Goal: Find specific page/section: Find specific page/section

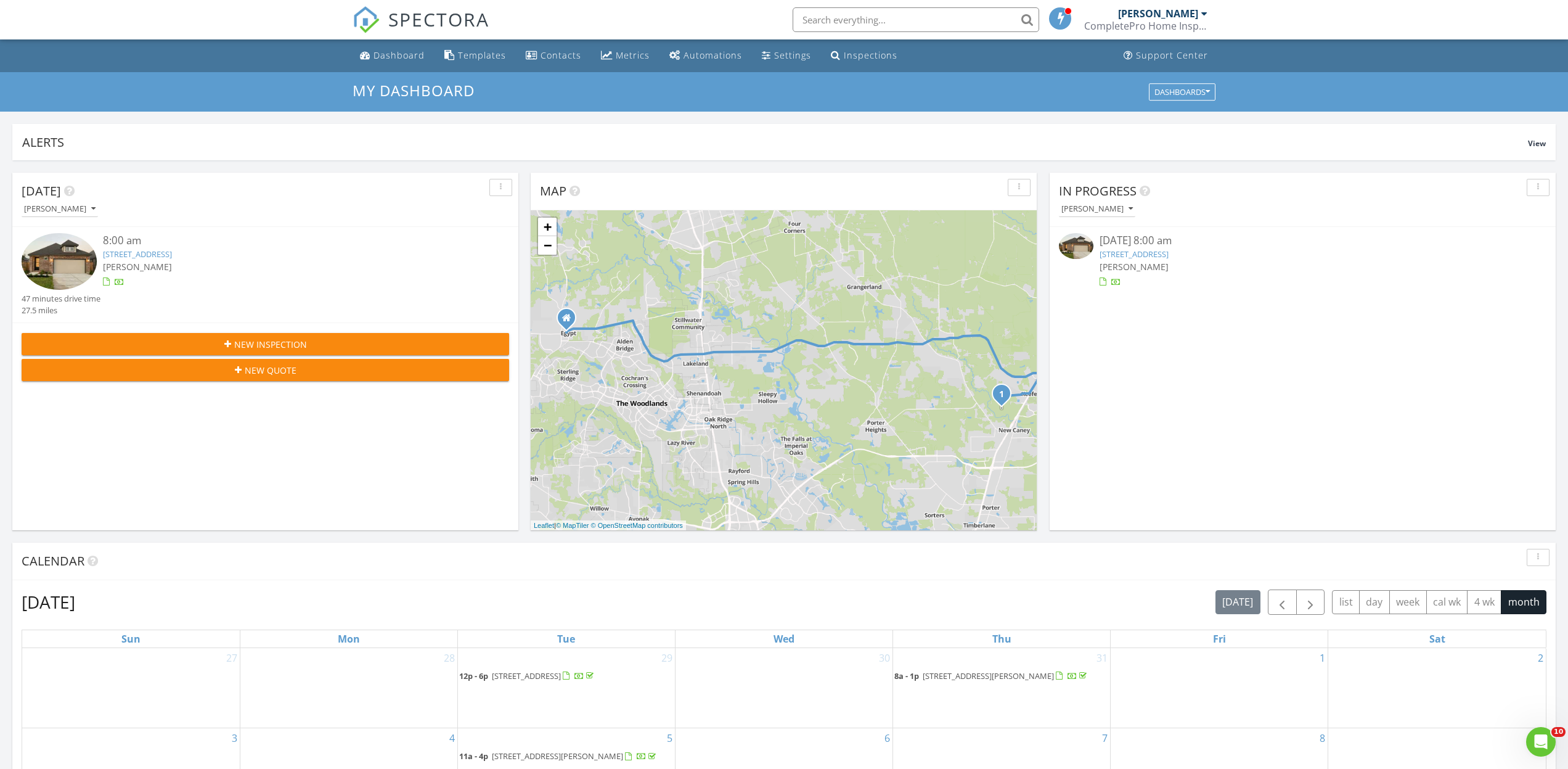
click at [142, 253] on link "[STREET_ADDRESS]" at bounding box center [138, 253] width 70 height 11
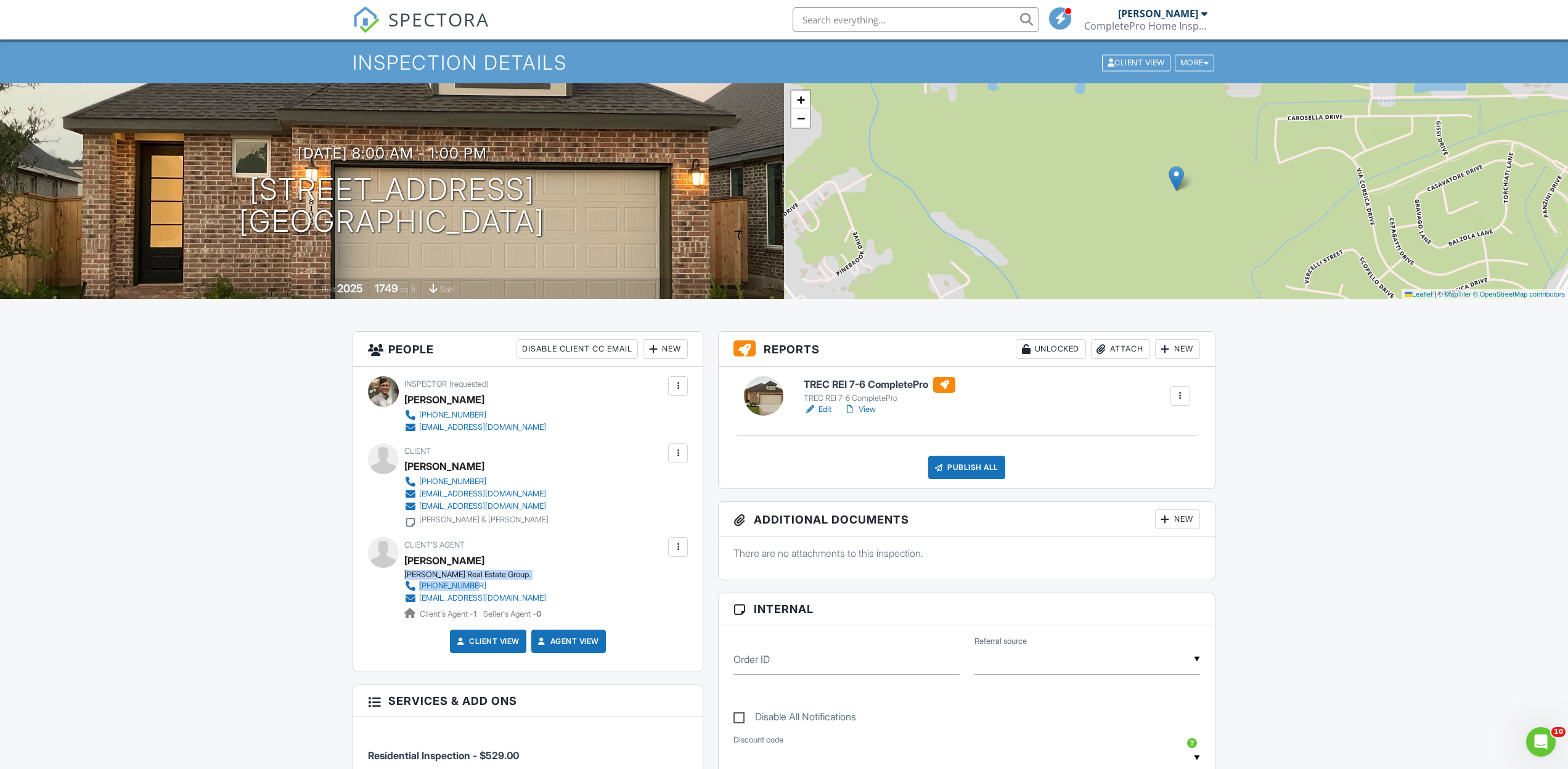
drag, startPoint x: 406, startPoint y: 572, endPoint x: 480, endPoint y: 583, distance: 74.8
click at [479, 580] on div "Balderas Real Estate Group. 281-636-4792 tc@balderasrealestategroup.com Client'…" at bounding box center [480, 595] width 152 height 50
click at [406, 572] on div "Balderas Real Estate Group." at bounding box center [480, 575] width 152 height 10
drag, startPoint x: 406, startPoint y: 572, endPoint x: 417, endPoint y: 572, distance: 11.0
click at [420, 573] on div "Balderas Real Estate Group." at bounding box center [480, 575] width 152 height 10
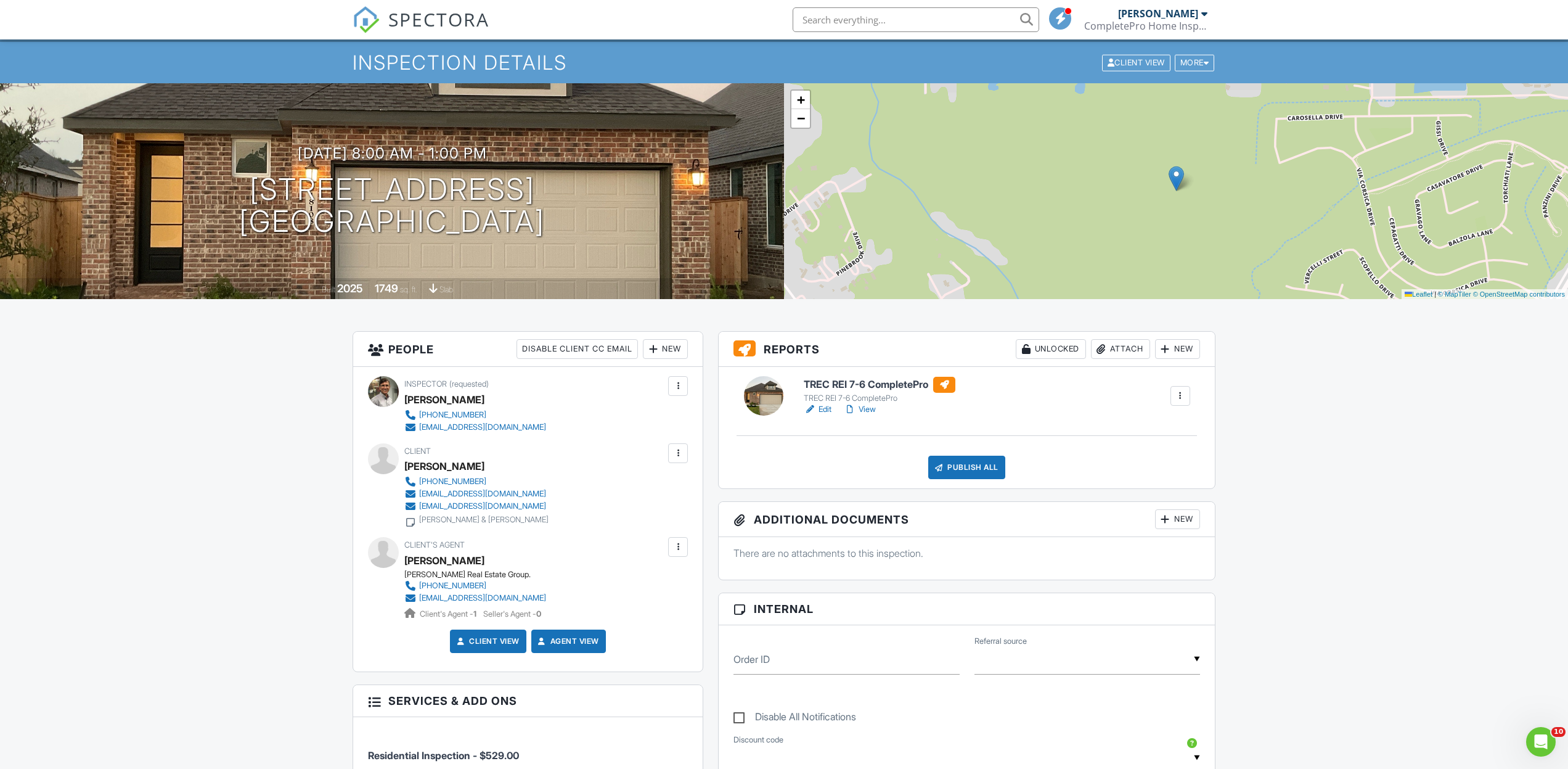
click at [551, 607] on div "Client's Agent - 1 Seller's Agent - 0" at bounding box center [480, 613] width 152 height 14
drag, startPoint x: 548, startPoint y: 610, endPoint x: 513, endPoint y: 606, distance: 35.2
click at [484, 607] on div "Client's Agent - 1 Seller's Agent - 0" at bounding box center [480, 613] width 152 height 14
click at [542, 607] on div "Client's Agent - 1 Seller's Agent - 0" at bounding box center [480, 613] width 152 height 14
drag, startPoint x: 544, startPoint y: 607, endPoint x: 530, endPoint y: 605, distance: 14.1
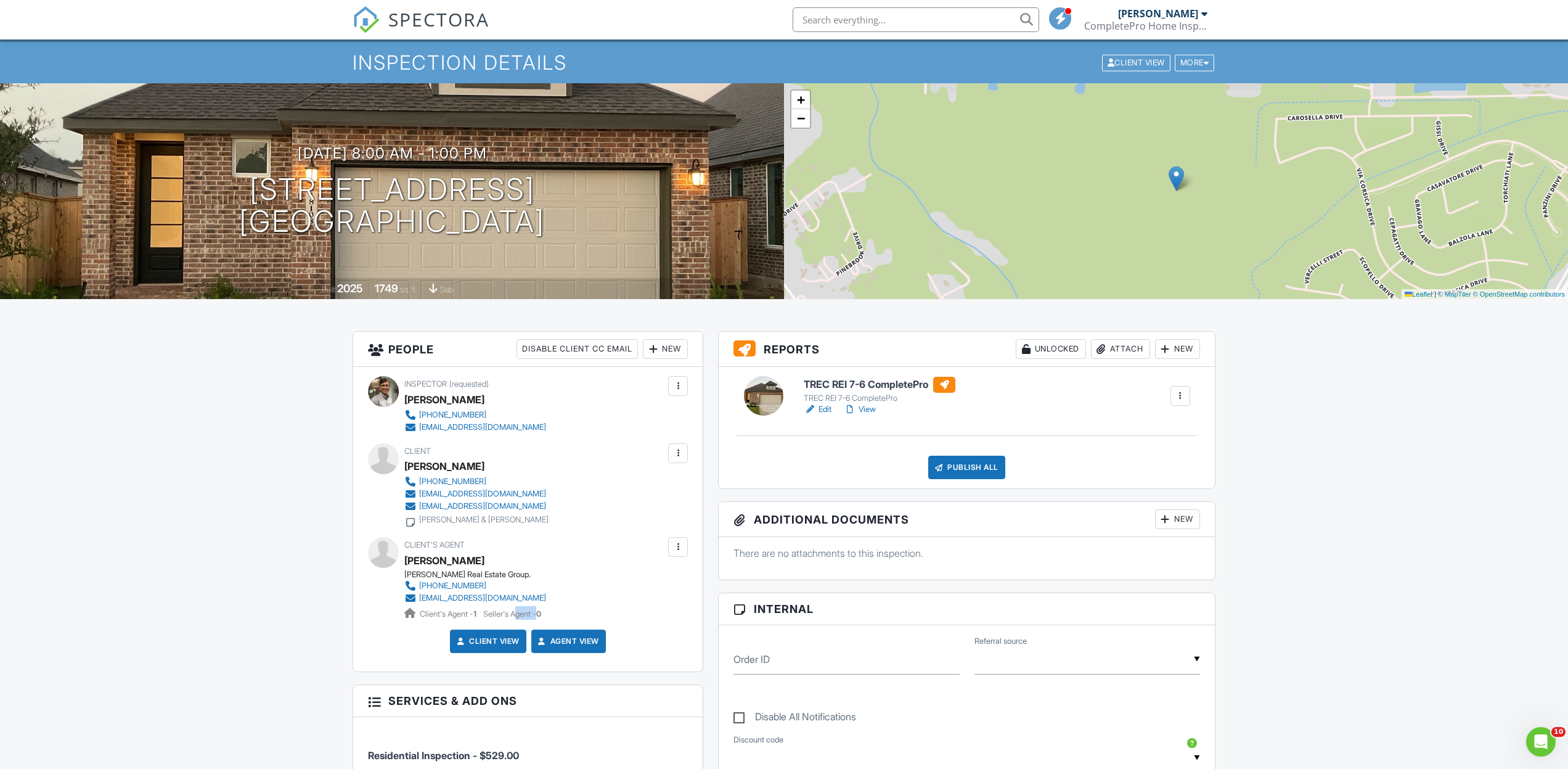
click at [527, 607] on div "Client's Agent - 1 Seller's Agent - 0" at bounding box center [480, 613] width 152 height 14
